Goal: Transaction & Acquisition: Purchase product/service

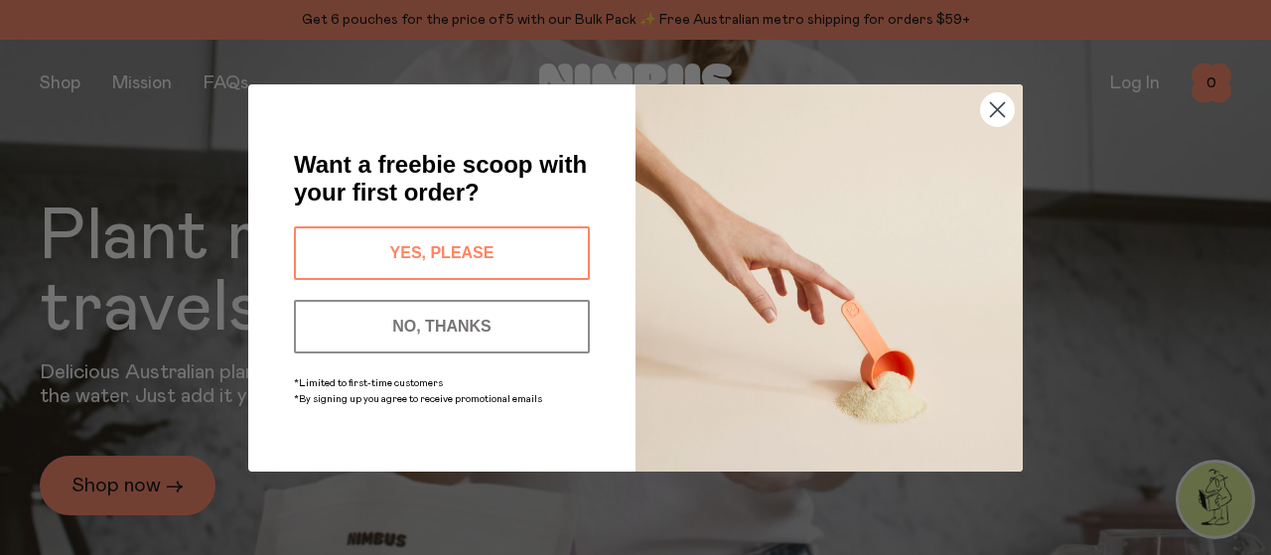
click at [471, 250] on button "YES, PLEASE" at bounding box center [442, 253] width 296 height 54
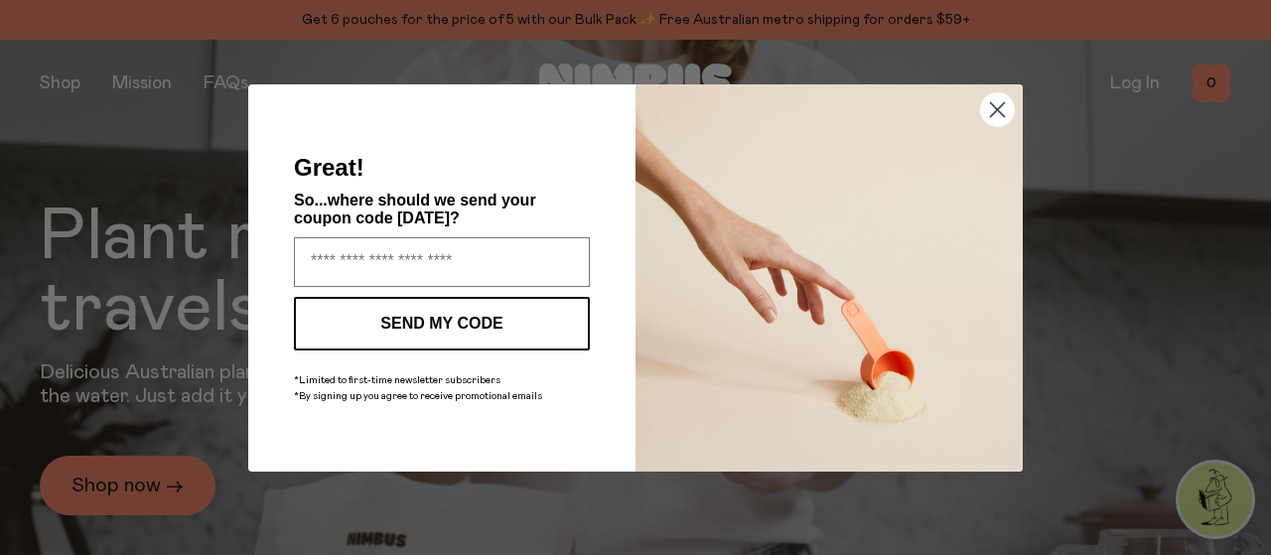
click at [990, 109] on circle "Close dialog" at bounding box center [997, 108] width 33 height 33
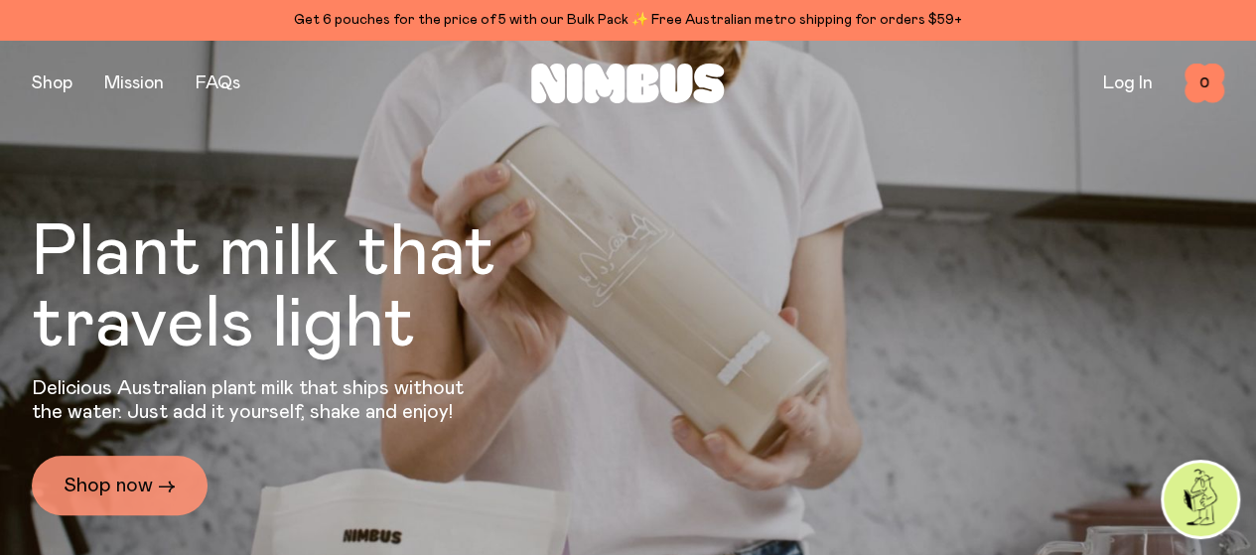
click at [169, 471] on link "Shop now →" at bounding box center [120, 486] width 176 height 60
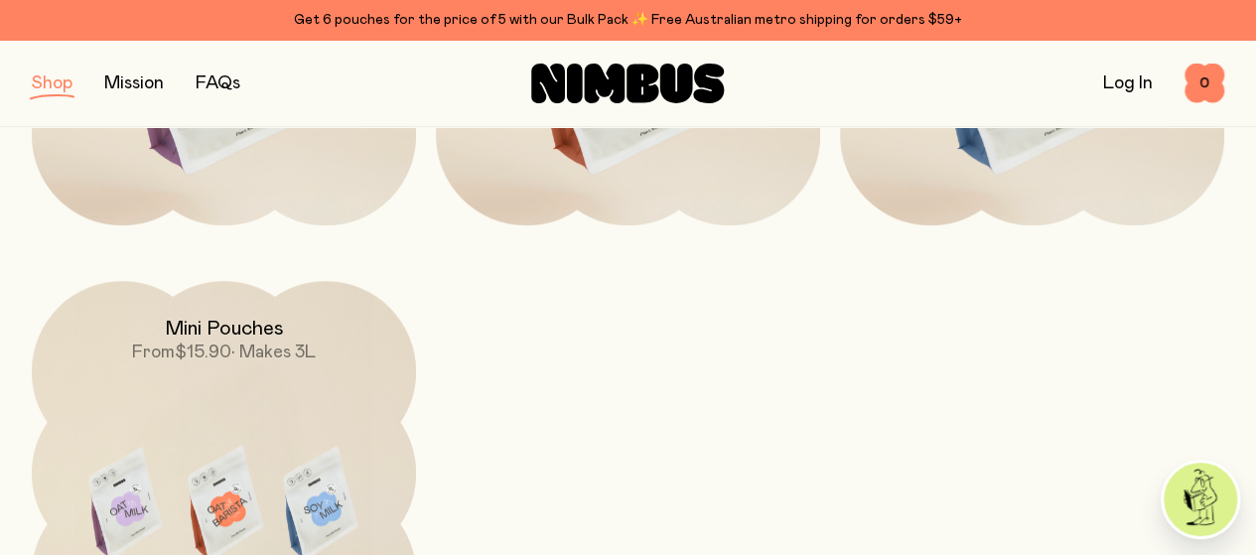
scroll to position [496, 0]
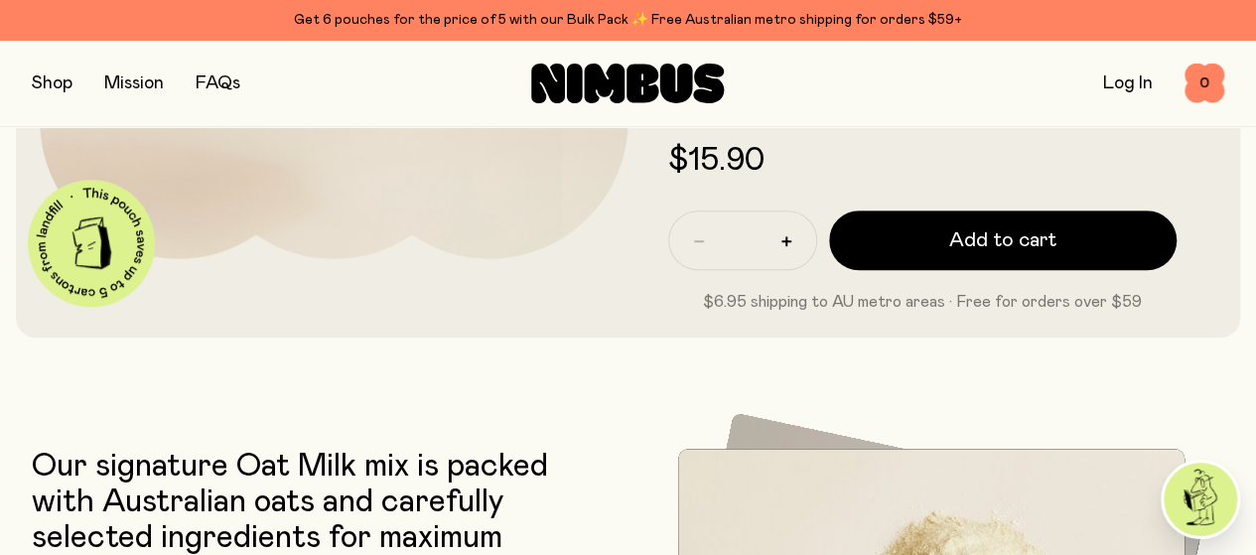
scroll to position [199, 0]
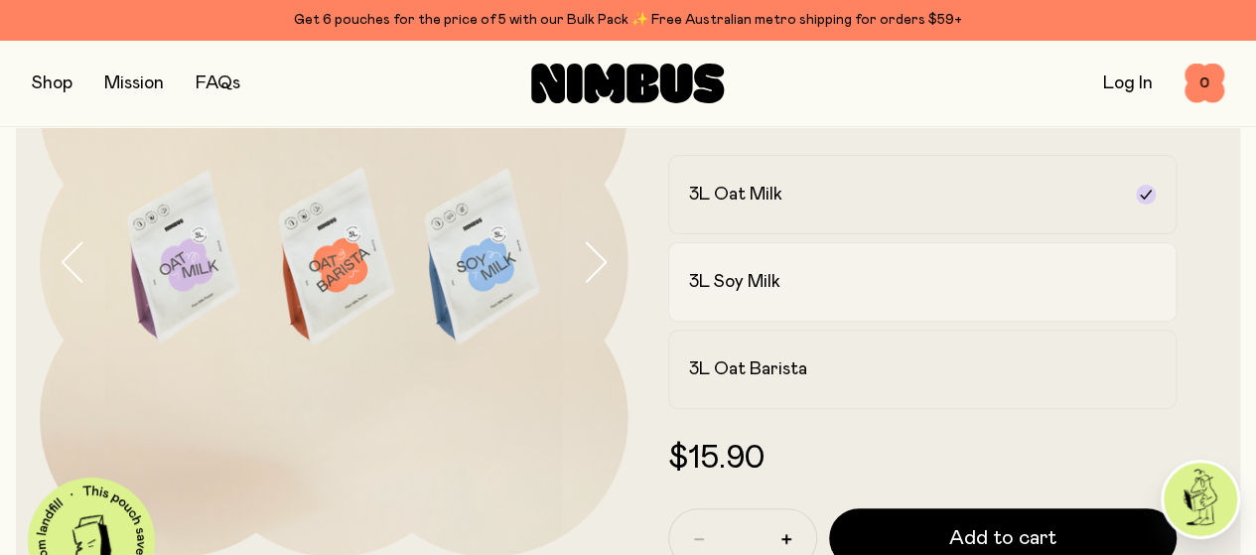
click at [890, 294] on div "3L Soy Milk" at bounding box center [905, 282] width 432 height 24
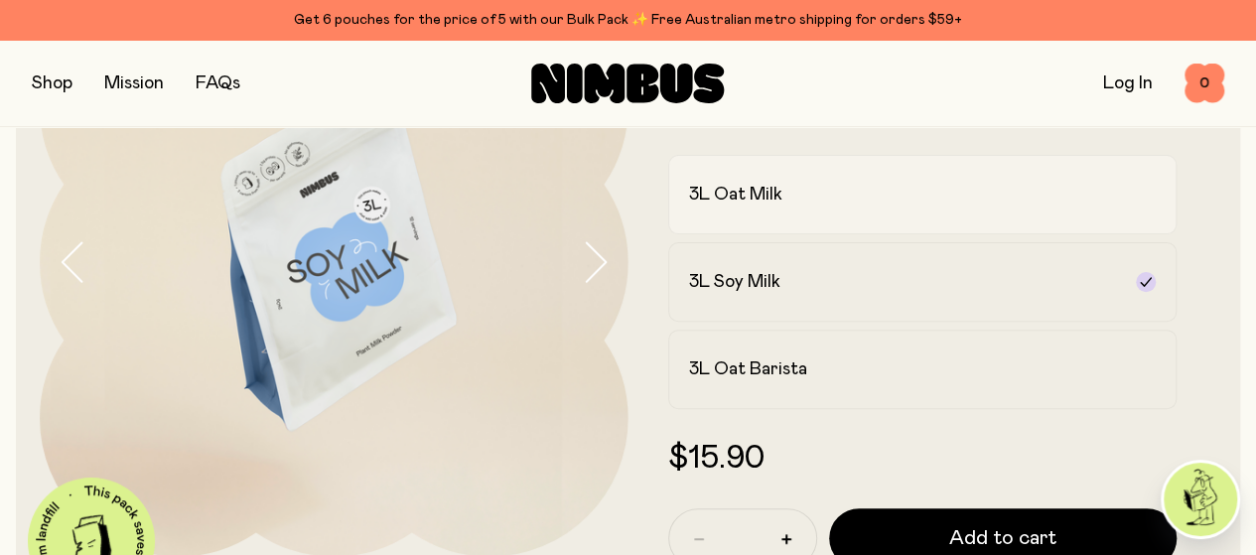
click at [875, 206] on div "3L Oat Milk" at bounding box center [905, 195] width 432 height 24
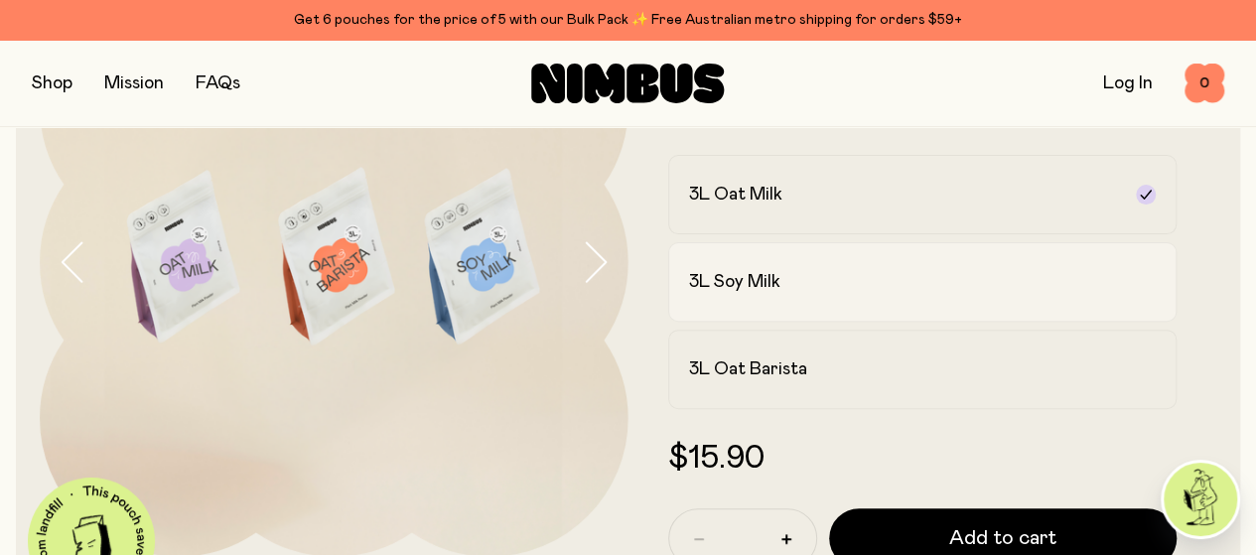
click at [862, 322] on label "3L Soy Milk" at bounding box center [922, 281] width 509 height 79
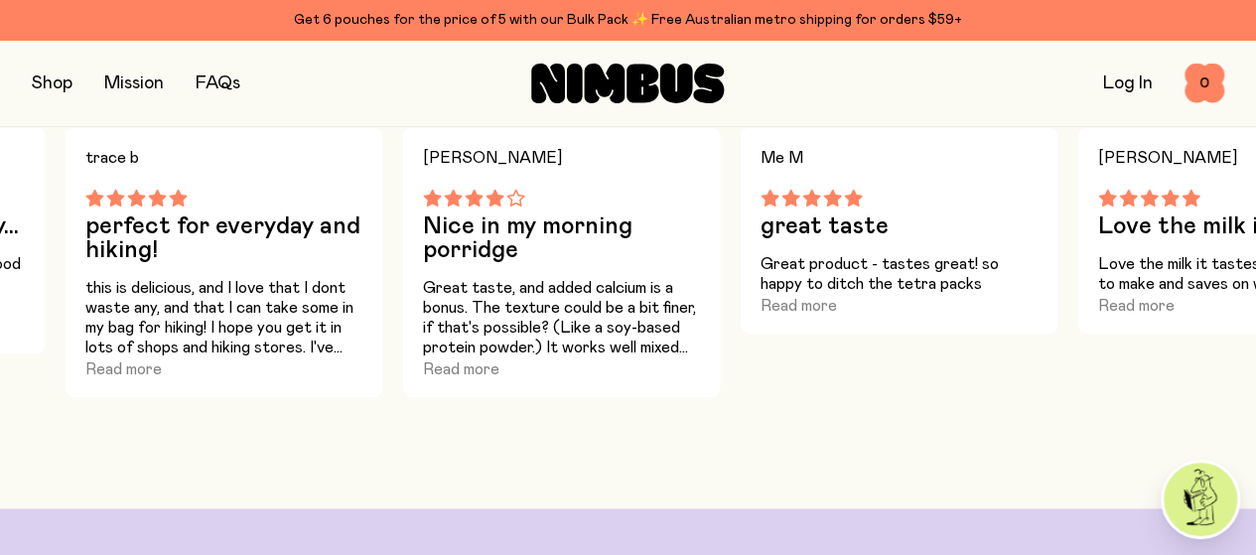
scroll to position [1489, 0]
